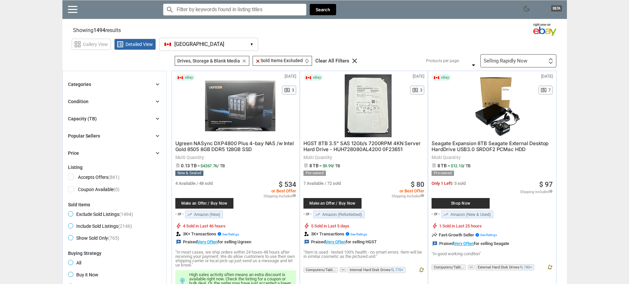
click at [356, 59] on icon "clear" at bounding box center [355, 61] width 8 height 8
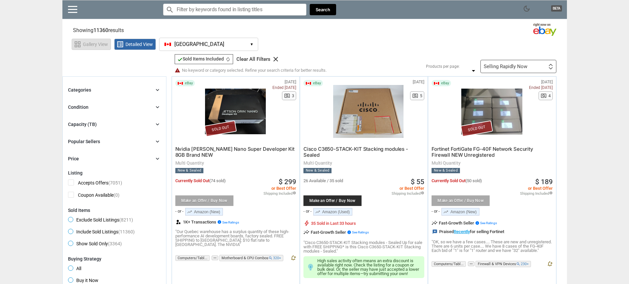
click at [96, 48] on span "grid_view Gallery View" at bounding box center [91, 44] width 39 height 11
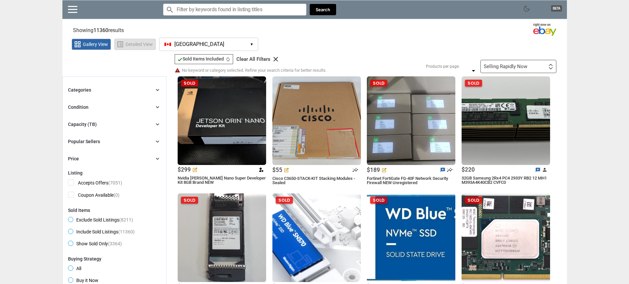
click at [134, 45] on span "Detailed View" at bounding box center [138, 44] width 27 height 5
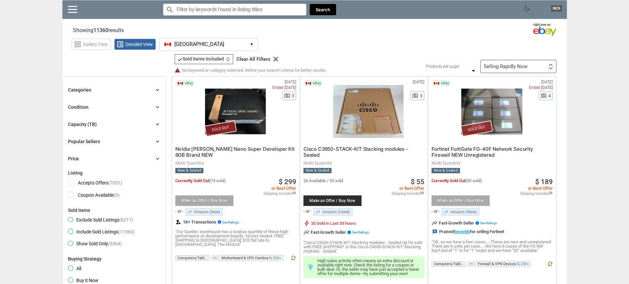
click at [238, 44] on button "[GEOGRAPHIC_DATA] [GEOGRAPHIC_DATA] ▾" at bounding box center [208, 44] width 99 height 13
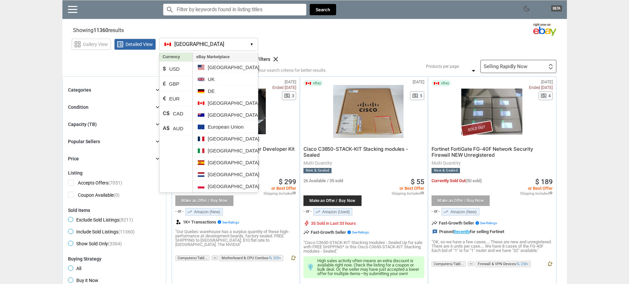
click at [247, 44] on button "[GEOGRAPHIC_DATA] [GEOGRAPHIC_DATA] ▾" at bounding box center [208, 44] width 99 height 13
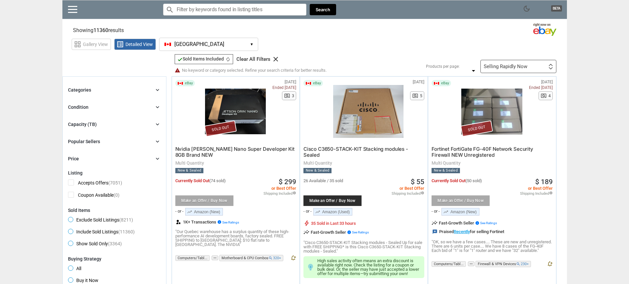
click at [513, 69] on div "Selling Rapidly Now" at bounding box center [506, 66] width 44 height 5
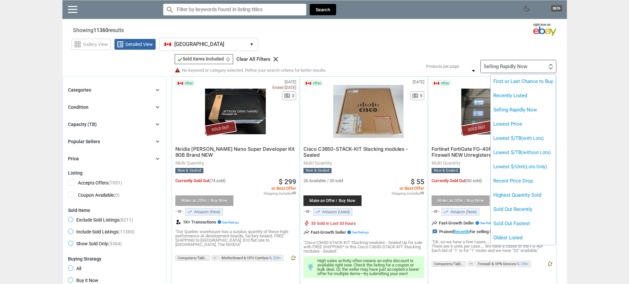
click at [513, 69] on div at bounding box center [314, 142] width 629 height 284
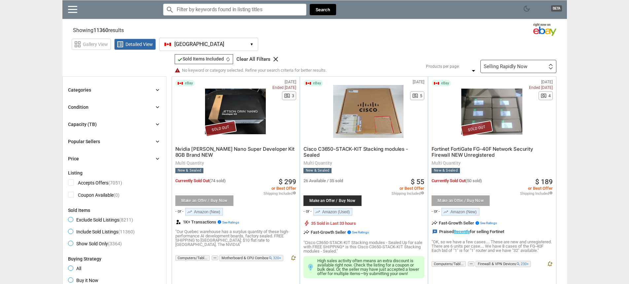
click at [199, 57] on span "check Sold Items Included" at bounding box center [200, 58] width 47 height 5
click at [227, 57] on icon "autorenew" at bounding box center [227, 59] width 5 height 5
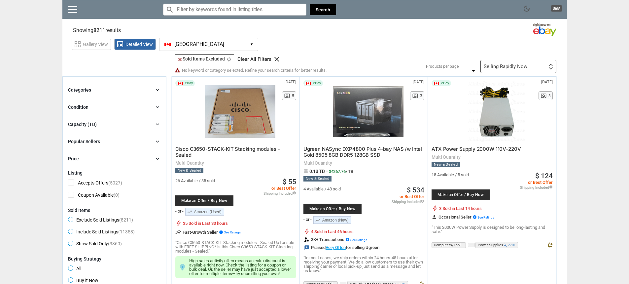
click at [245, 60] on div "Clear All Filters" at bounding box center [254, 59] width 34 height 5
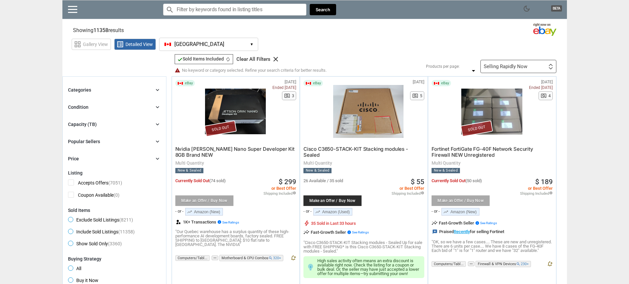
click at [229, 59] on icon "autorenew" at bounding box center [227, 59] width 5 height 5
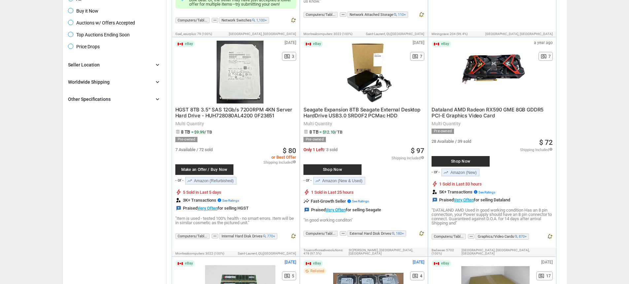
scroll to position [308, 0]
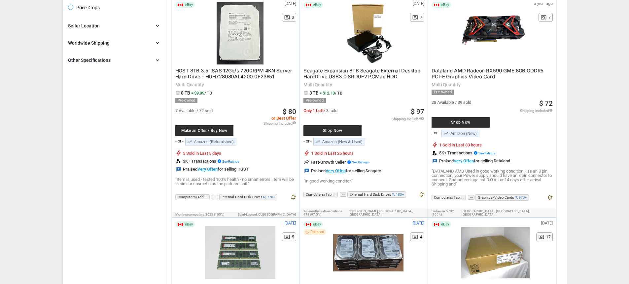
click at [238, 71] on span "HGST 8TB 3.5" SAS 12Gb/s 7200RPM 4KN Server Hard Drive - HUH728080AL4200 0F23651" at bounding box center [233, 73] width 117 height 12
